Goal: Information Seeking & Learning: Learn about a topic

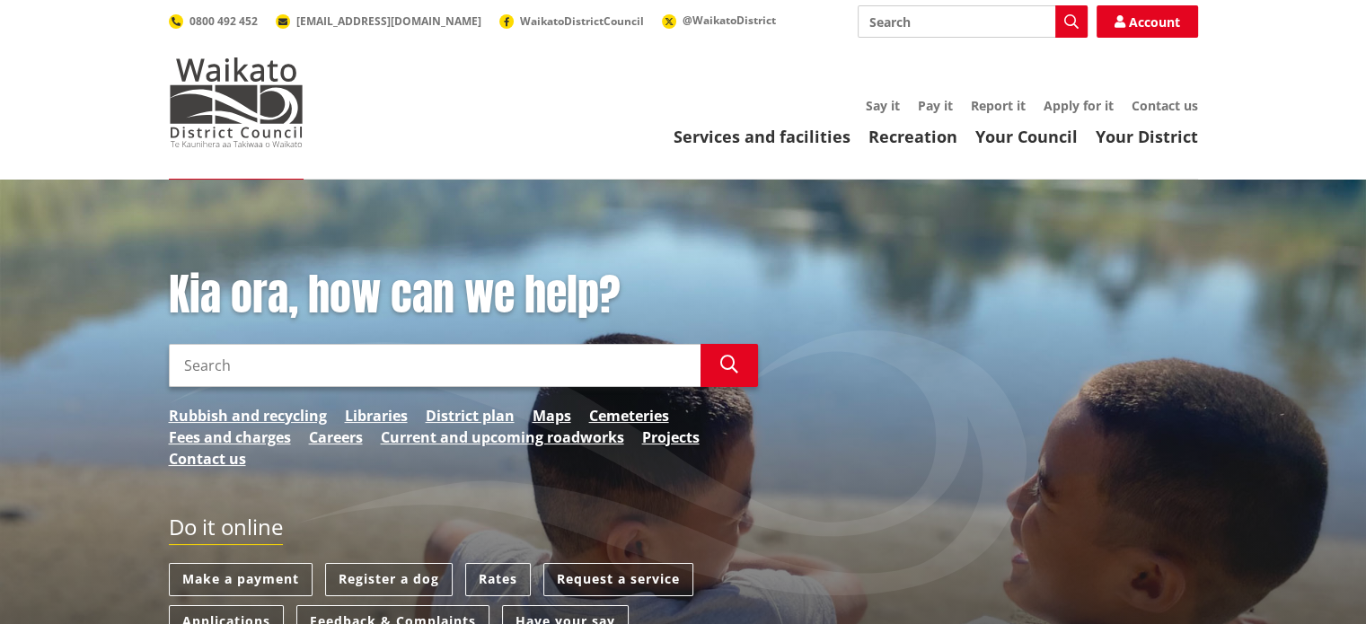
click at [609, 366] on input "Search" at bounding box center [435, 365] width 532 height 43
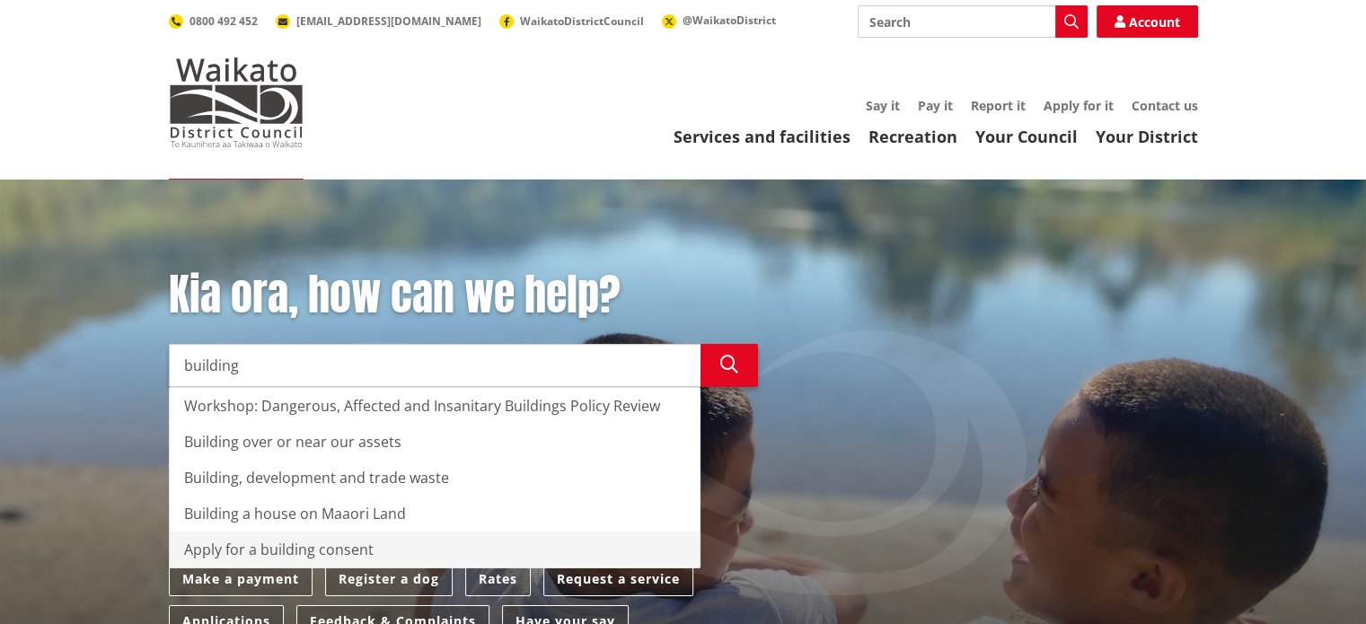
type input "building"
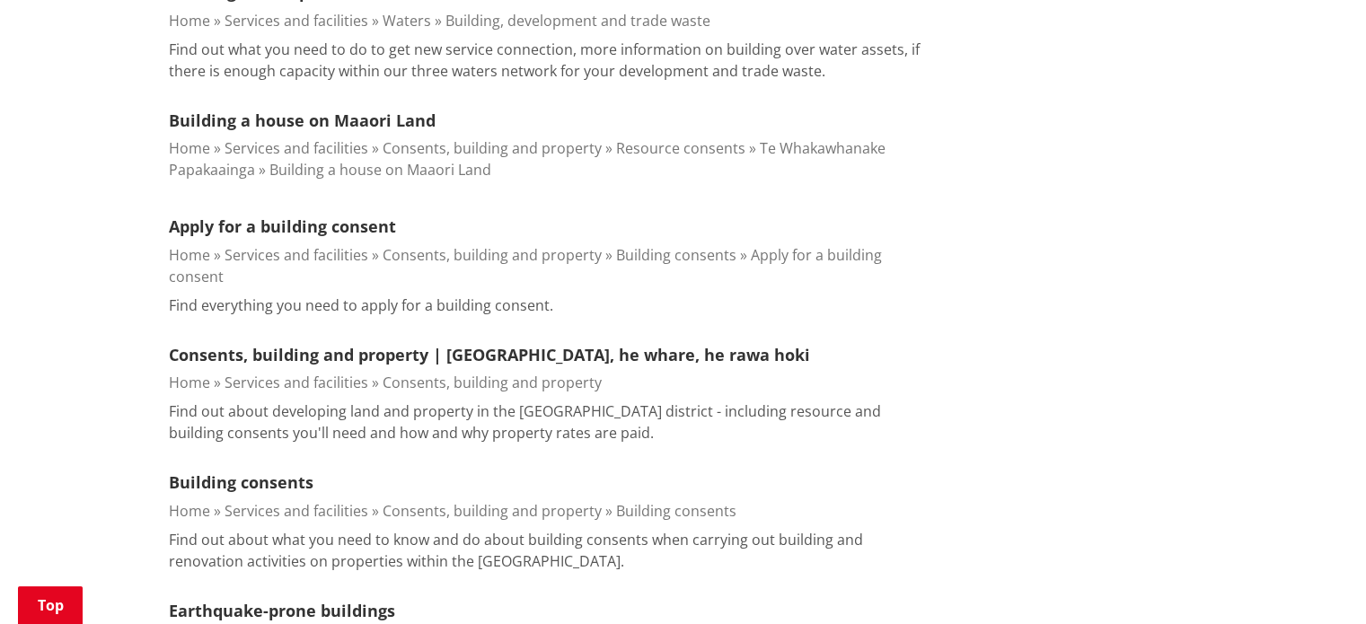
scroll to position [837, 0]
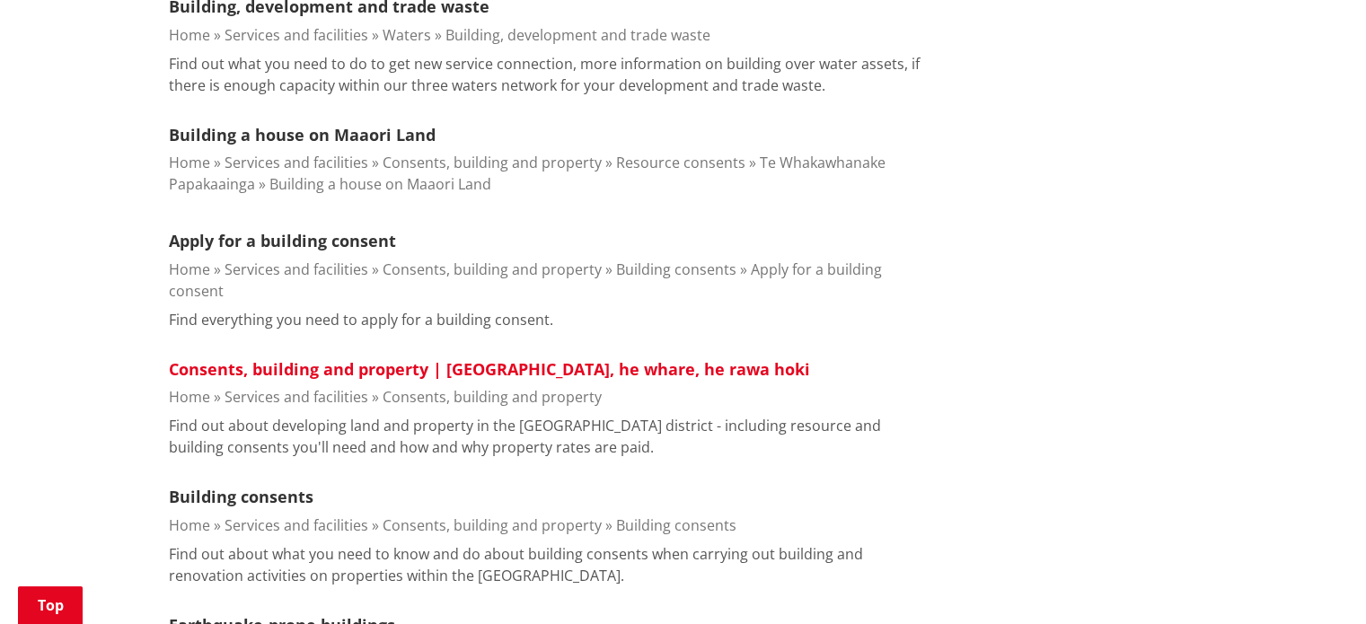
click at [368, 358] on link "Consents, building and property | Ngaa whakaaetanga, he whare, he rawa hoki" at bounding box center [489, 369] width 641 height 22
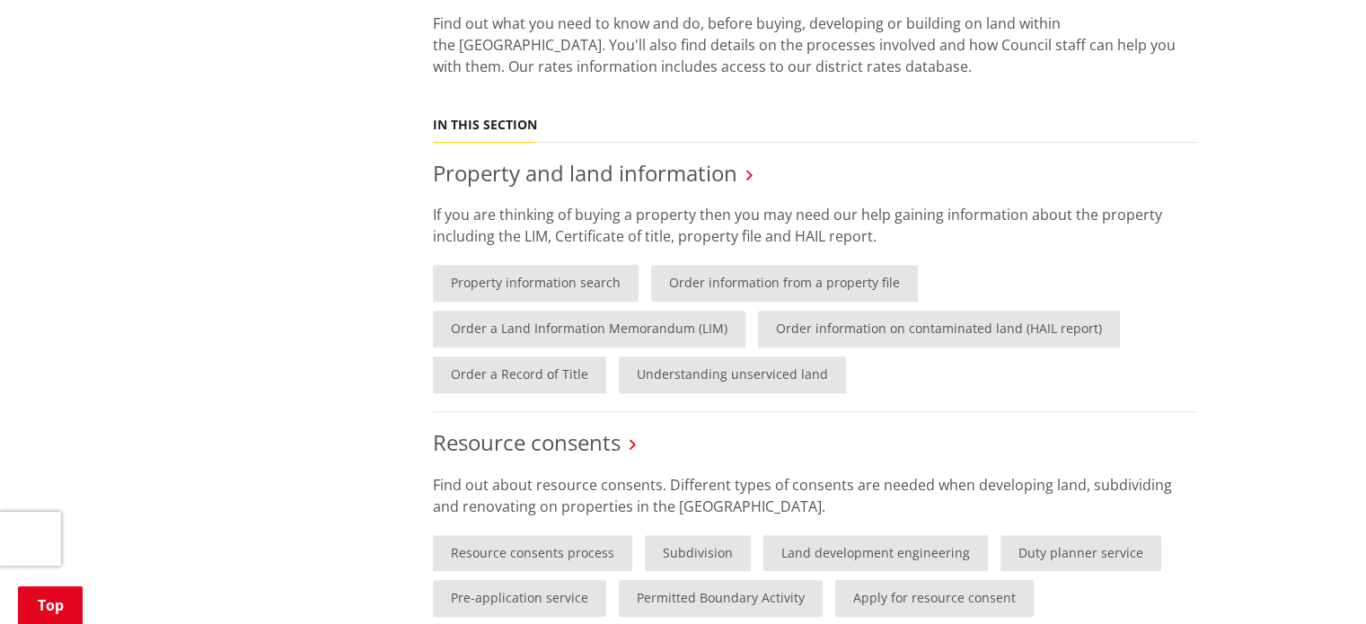
scroll to position [719, 0]
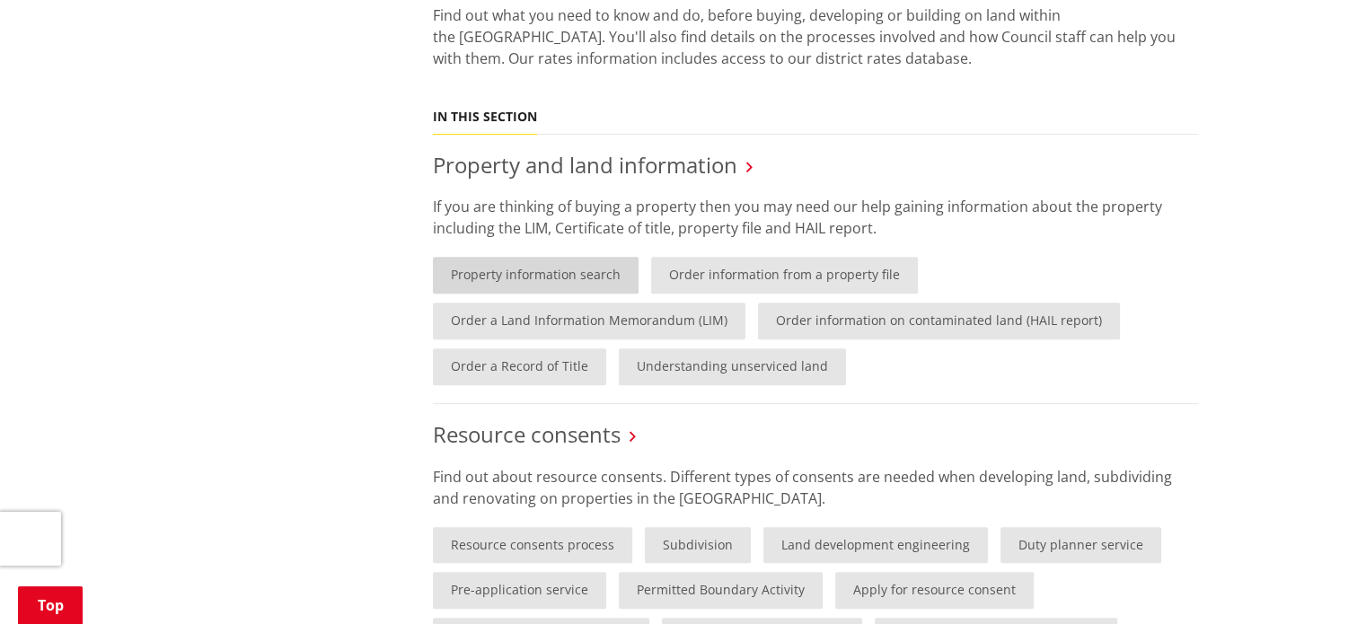
click at [557, 275] on link "Property information search" at bounding box center [536, 275] width 206 height 37
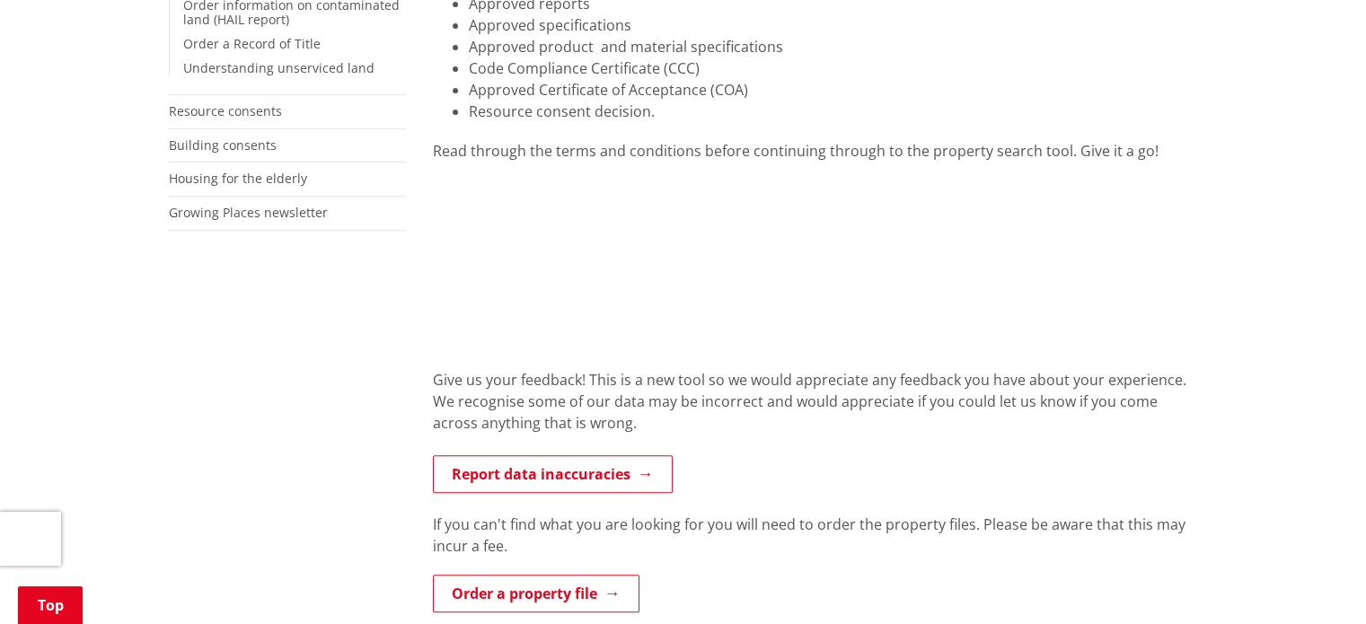
scroll to position [566, 0]
